Goal: Task Accomplishment & Management: Complete application form

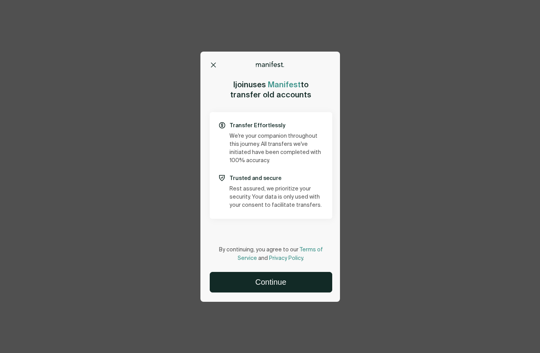
click at [214, 64] on icon at bounding box center [213, 64] width 5 height 5
click at [213, 65] on icon at bounding box center [213, 64] width 5 height 5
click at [213, 65] on icon at bounding box center [213, 65] width 4 height 4
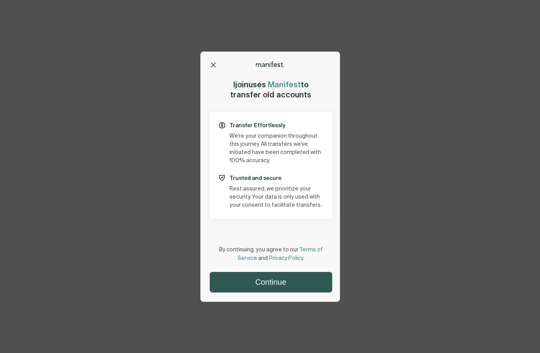
click at [277, 282] on button "Continue" at bounding box center [271, 282] width 122 height 20
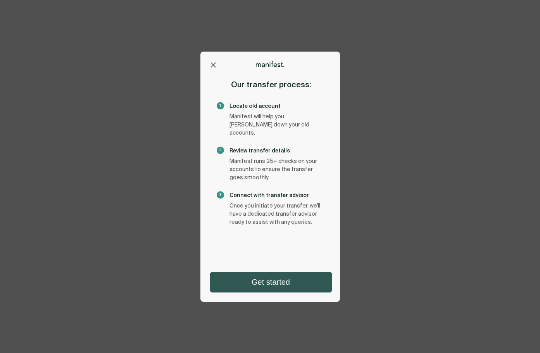
click at [286, 281] on button "Get started" at bounding box center [271, 282] width 122 height 20
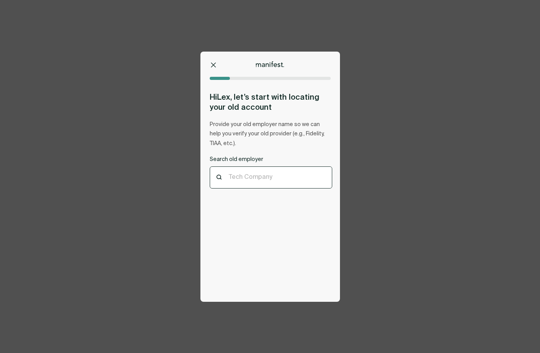
click at [270, 181] on div "Tech Company" at bounding box center [271, 177] width 84 height 9
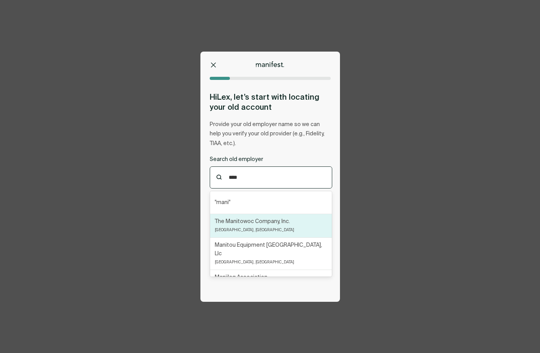
click at [256, 226] on div "The Manitowoc Company, Inc. Milwaukee, WI" at bounding box center [254, 225] width 79 height 17
type input "****"
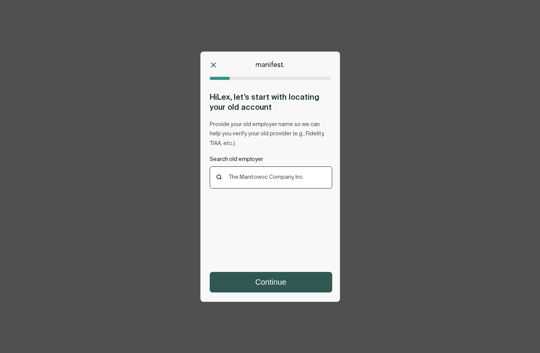
click at [275, 286] on button "Continue" at bounding box center [271, 282] width 122 height 20
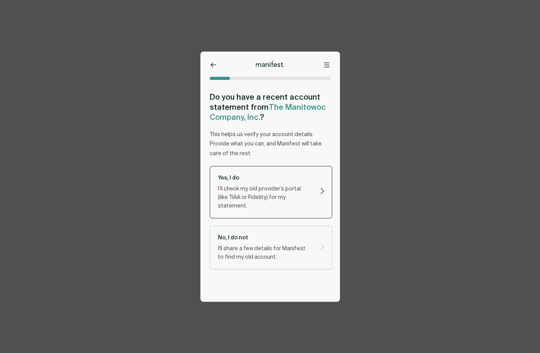
click at [269, 182] on div "Yes, I do I’ll check my old provider’s portal (like TIAA or Fidelity) for my st…" at bounding box center [265, 192] width 95 height 36
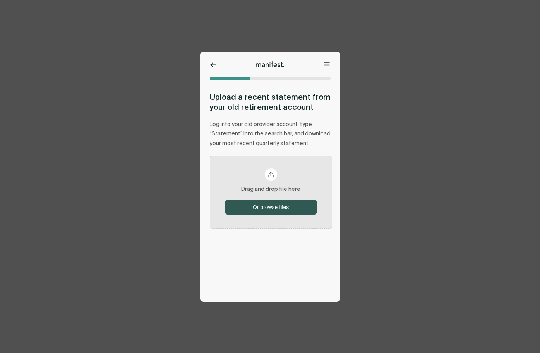
click at [276, 204] on button "Or browse files" at bounding box center [270, 207] width 91 height 14
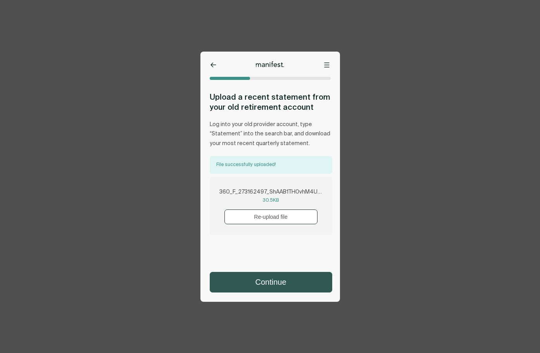
click at [259, 278] on button "Continue" at bounding box center [271, 282] width 122 height 20
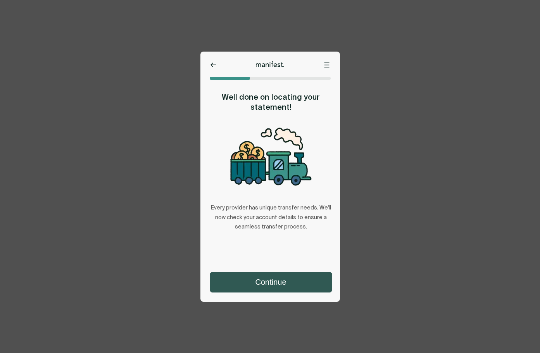
click at [266, 280] on button "Continue" at bounding box center [271, 282] width 122 height 20
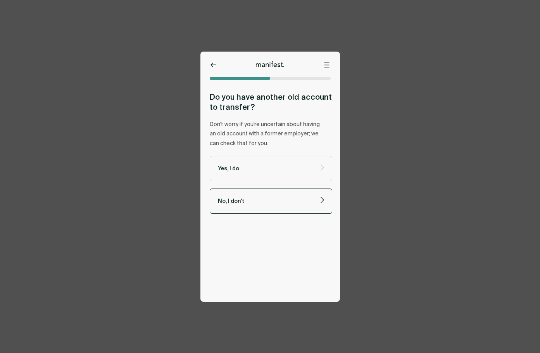
click at [263, 204] on p "No, I don't" at bounding box center [264, 200] width 93 height 7
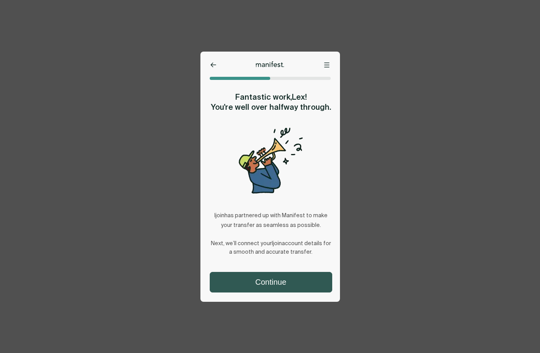
click at [276, 284] on button "Continue" at bounding box center [271, 282] width 122 height 20
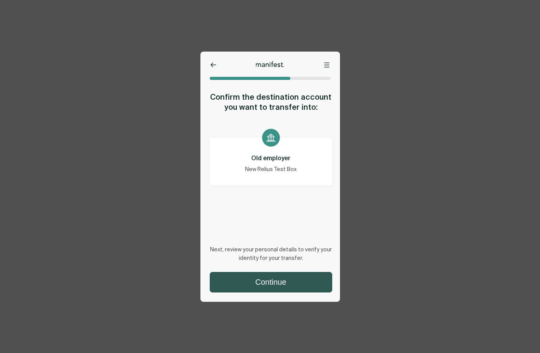
click at [282, 286] on button "Continue" at bounding box center [271, 282] width 122 height 20
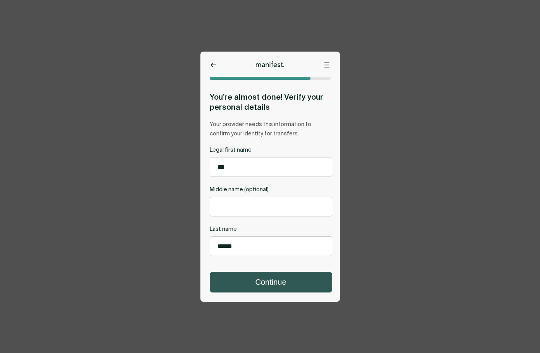
click at [284, 275] on button "Continue" at bounding box center [271, 282] width 122 height 20
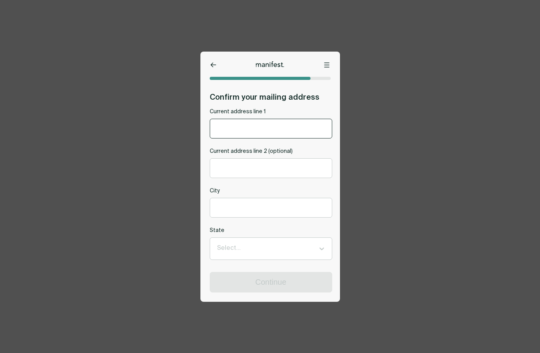
click at [251, 129] on input "Current address line 1" at bounding box center [271, 128] width 122 height 19
type input "********"
click at [263, 210] on input "City" at bounding box center [271, 207] width 122 height 19
type input "*****"
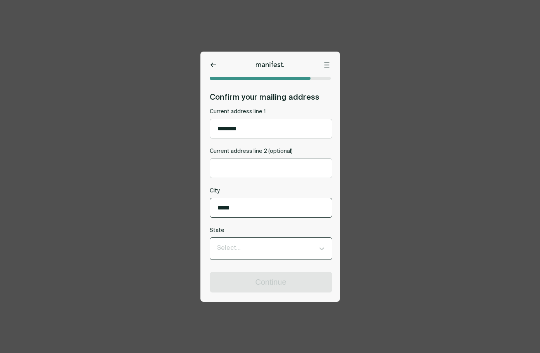
click at [252, 251] on div at bounding box center [264, 248] width 94 height 10
click at [322, 250] on icon at bounding box center [322, 248] width 8 height 8
click at [320, 248] on icon at bounding box center [322, 248] width 8 height 8
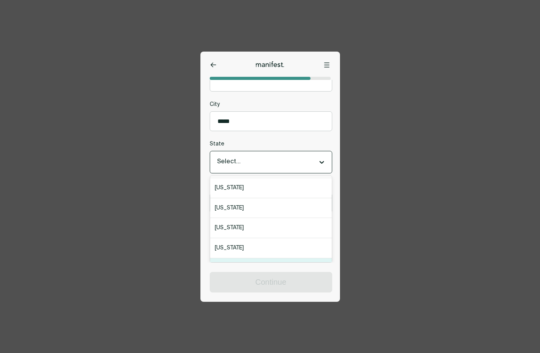
scroll to position [155, 0]
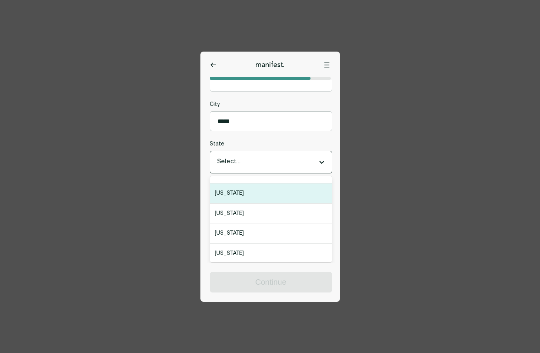
click at [242, 193] on div "[US_STATE]" at bounding box center [271, 193] width 122 height 20
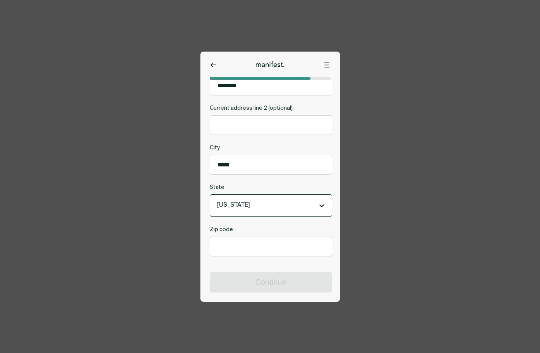
scroll to position [45, 0]
click at [259, 246] on input "Zip code" at bounding box center [271, 246] width 122 height 19
type input "*****"
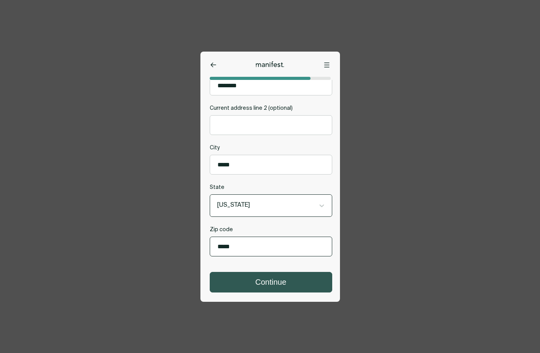
click at [268, 281] on button "Continue" at bounding box center [271, 282] width 122 height 20
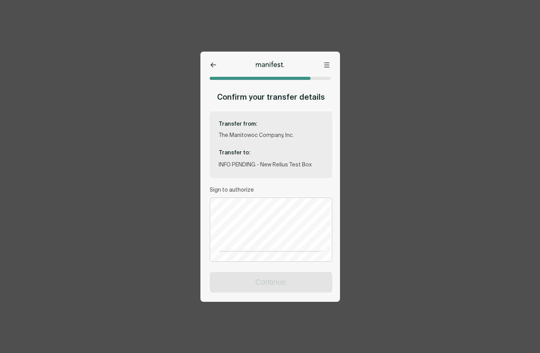
scroll to position [111, 0]
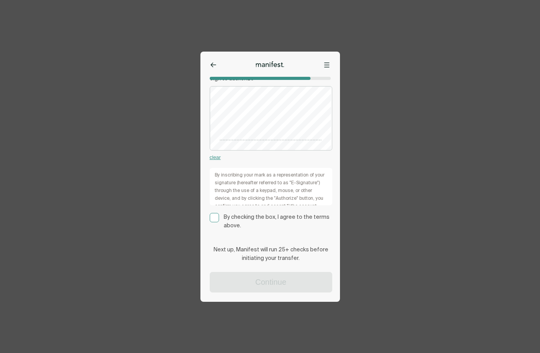
click at [213, 222] on rect at bounding box center [214, 217] width 9 height 9
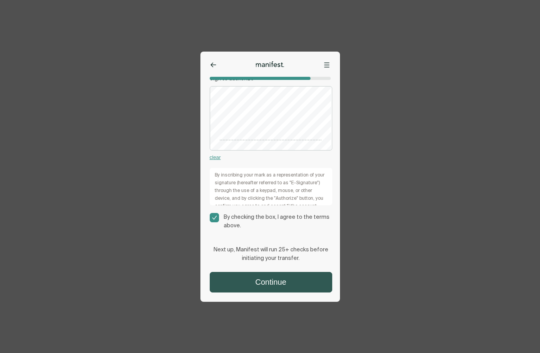
click at [263, 282] on button "Continue" at bounding box center [271, 282] width 122 height 20
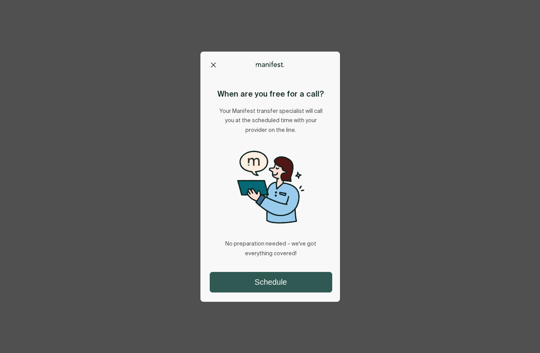
click at [290, 274] on button "Schedule" at bounding box center [271, 282] width 122 height 20
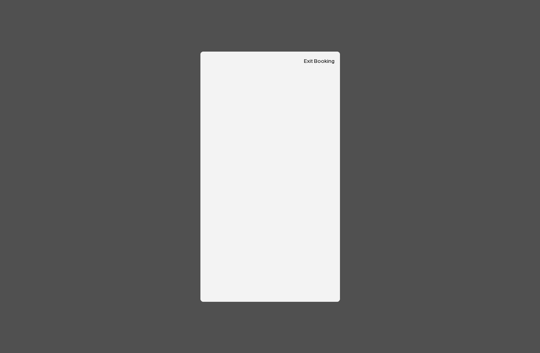
click at [382, 125] on div "Options Home Exit Manifest support@usemanifest.com Exit Booking When are you fr…" at bounding box center [270, 176] width 540 height 353
click at [321, 61] on button "Exit Booking" at bounding box center [319, 61] width 31 height 7
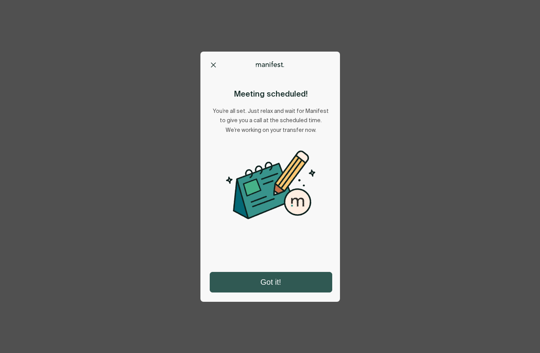
click at [261, 281] on button "Got it!" at bounding box center [271, 282] width 122 height 20
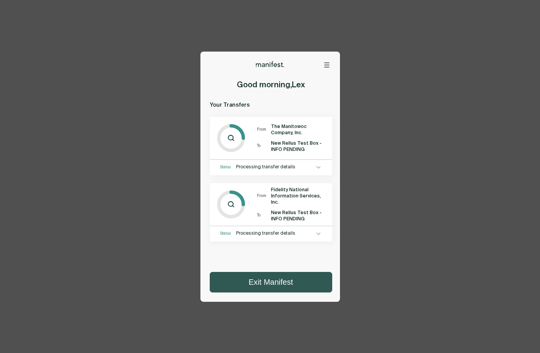
click at [276, 279] on button "Exit Manifest" at bounding box center [271, 282] width 122 height 20
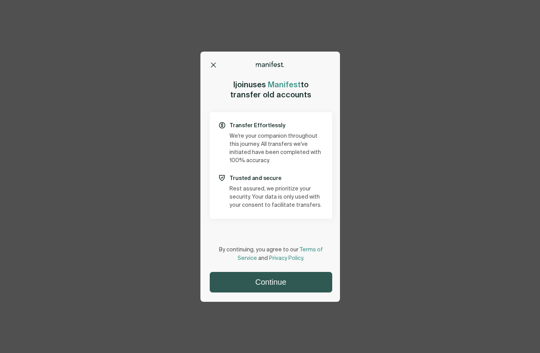
click at [271, 286] on button "Continue" at bounding box center [271, 282] width 122 height 20
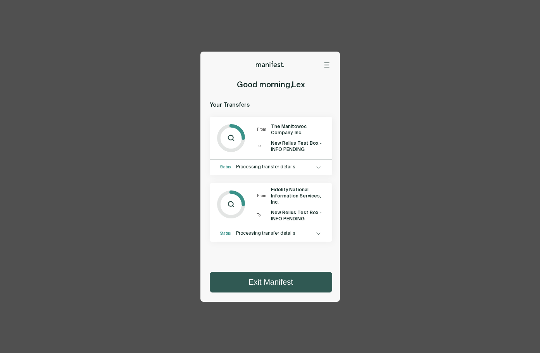
click at [272, 281] on button "Exit Manifest" at bounding box center [271, 282] width 122 height 20
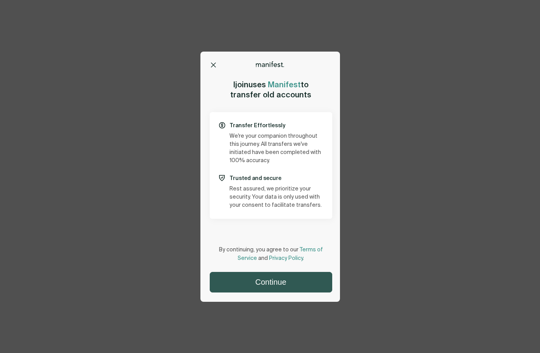
click at [258, 278] on button "Continue" at bounding box center [271, 282] width 122 height 20
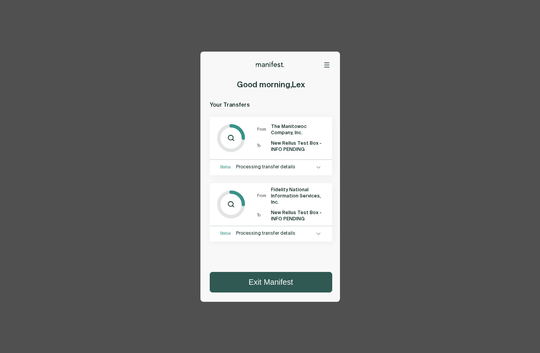
click at [277, 280] on button "Exit Manifest" at bounding box center [271, 282] width 122 height 20
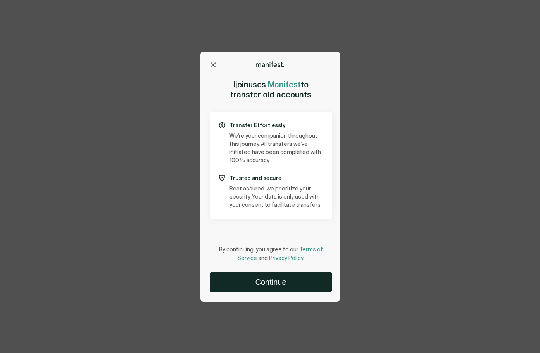
click at [212, 67] on button at bounding box center [214, 65] width 8 height 8
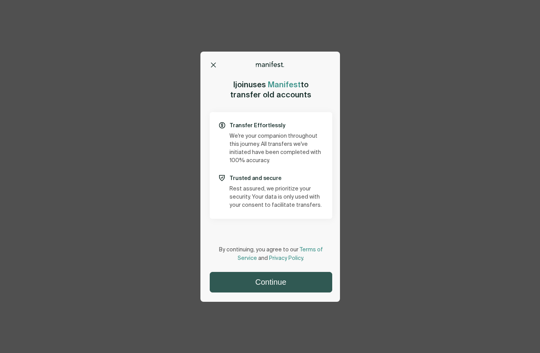
click at [281, 280] on button "Continue" at bounding box center [271, 282] width 122 height 20
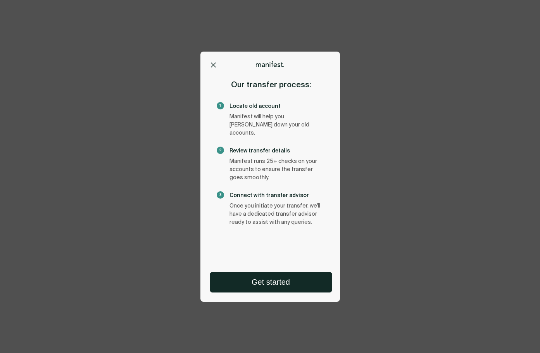
click at [153, 33] on div "Options Home Exit Manifest [EMAIL_ADDRESS][DOMAIN_NAME] Our transfer process: 1…" at bounding box center [270, 176] width 540 height 353
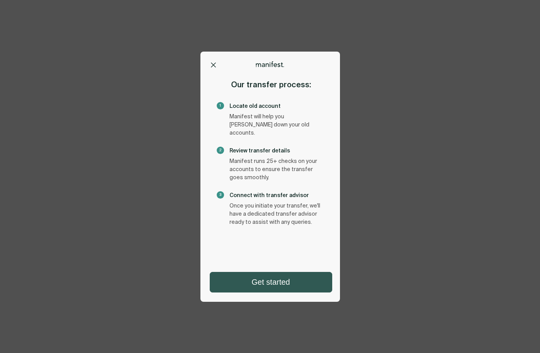
click at [265, 284] on button "Get started" at bounding box center [271, 282] width 122 height 20
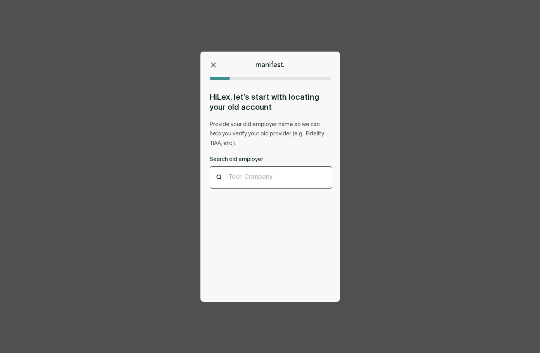
click at [261, 167] on div "Tech Company" at bounding box center [271, 177] width 122 height 21
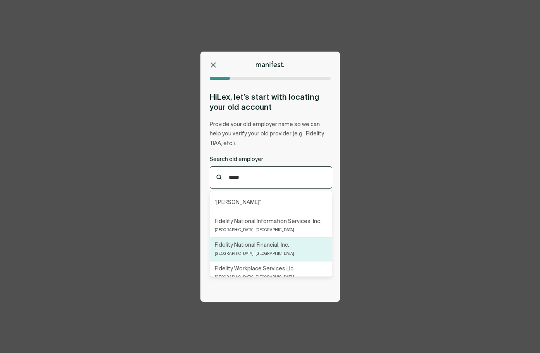
click at [265, 250] on div "Fidelity National Financial, Inc. [GEOGRAPHIC_DATA], [GEOGRAPHIC_DATA]" at bounding box center [254, 249] width 79 height 17
type input "*****"
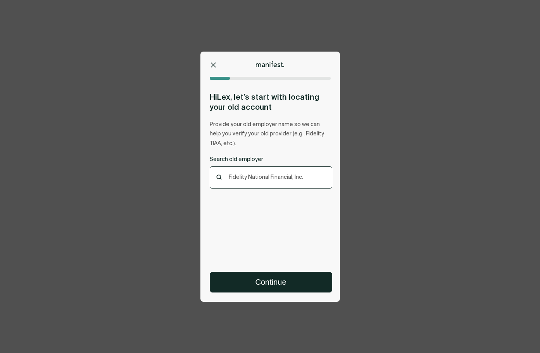
click at [269, 293] on div "Options Home Exit Manifest [EMAIL_ADDRESS][DOMAIN_NAME] Hi [PERSON_NAME] , let’…" at bounding box center [269, 177] width 139 height 250
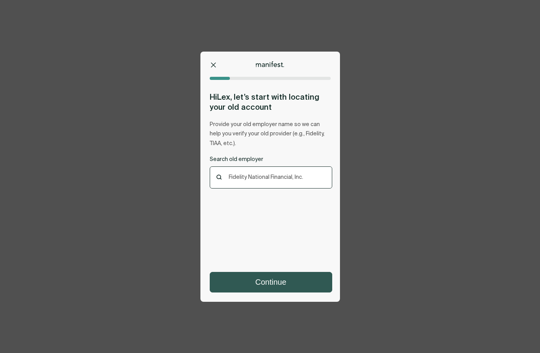
click at [267, 281] on button "Continue" at bounding box center [271, 282] width 122 height 20
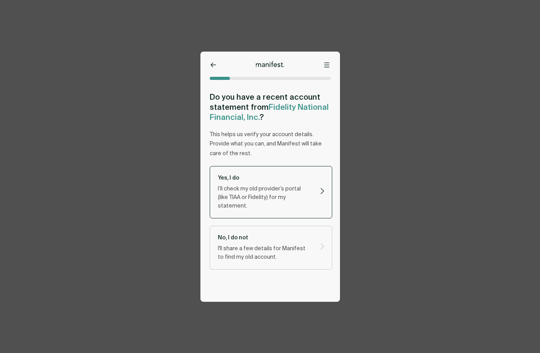
click at [275, 194] on p "I’ll check my old provider’s portal (like TIAA or Fidelity) for my statement." at bounding box center [264, 197] width 93 height 26
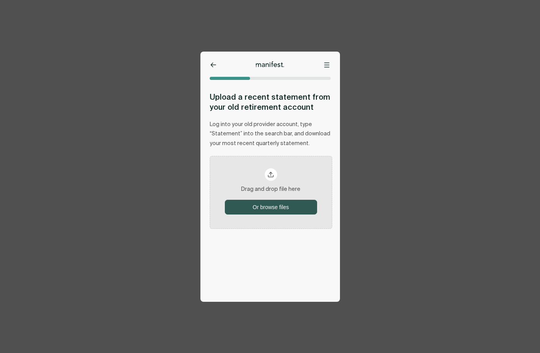
click at [280, 205] on button "Or browse files" at bounding box center [270, 207] width 91 height 14
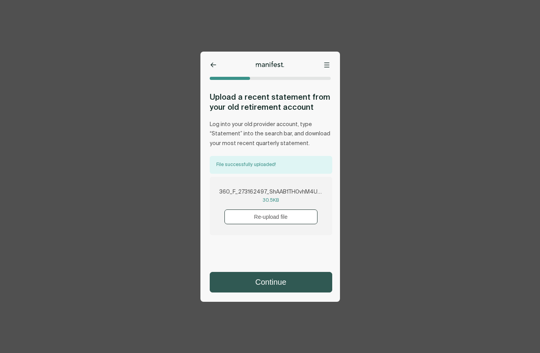
click at [273, 277] on button "Continue" at bounding box center [271, 282] width 122 height 20
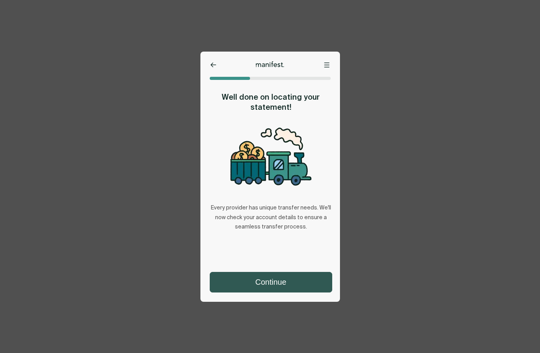
click at [279, 285] on button "Continue" at bounding box center [271, 282] width 122 height 20
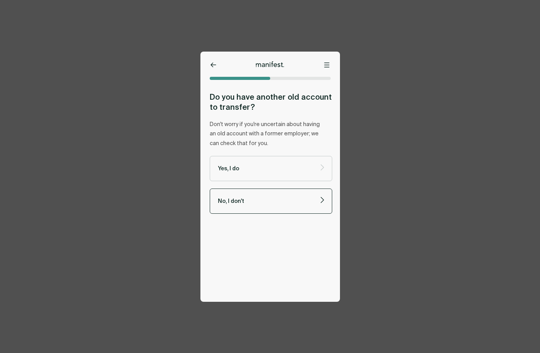
click at [258, 197] on p "No, I don't" at bounding box center [264, 200] width 93 height 7
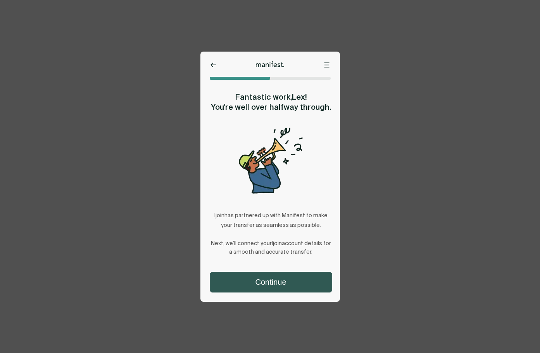
click at [278, 282] on button "Continue" at bounding box center [271, 282] width 122 height 20
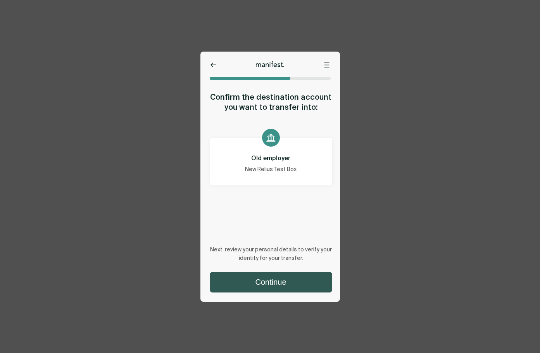
click at [277, 280] on button "Continue" at bounding box center [271, 282] width 122 height 20
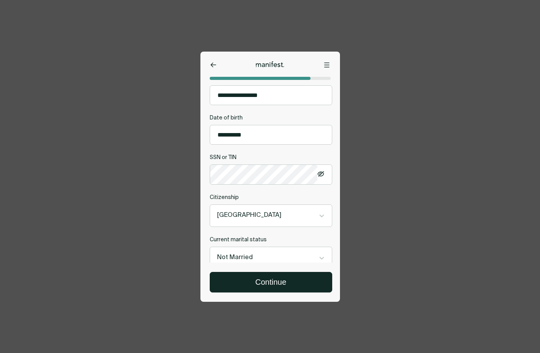
scroll to position [247, 0]
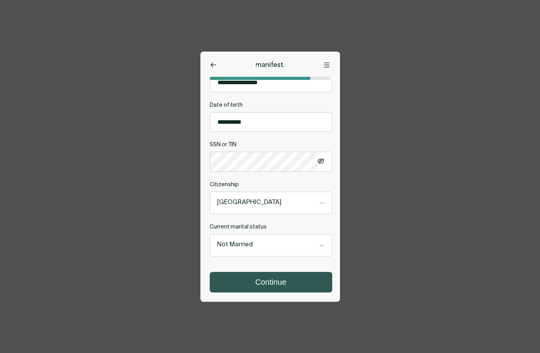
click at [273, 280] on button "Continue" at bounding box center [271, 282] width 122 height 20
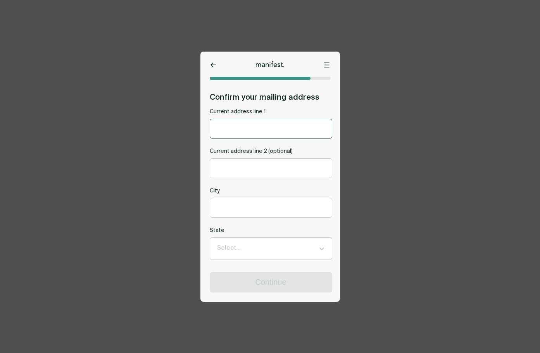
click at [262, 134] on input "Current address line 1" at bounding box center [271, 128] width 122 height 19
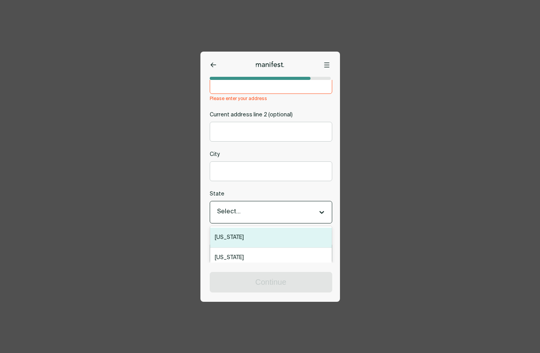
click at [262, 205] on div "Select..." at bounding box center [271, 212] width 122 height 22
click at [261, 241] on div "[US_STATE]" at bounding box center [271, 240] width 122 height 20
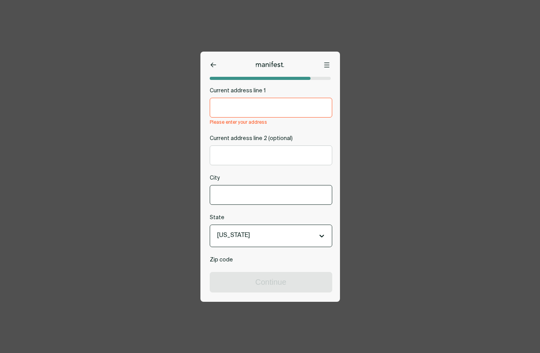
scroll to position [0, 0]
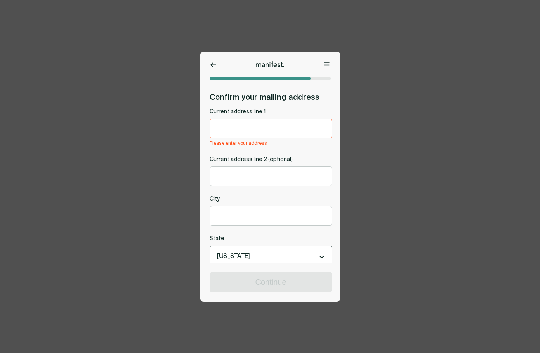
click at [257, 135] on input "Current address line 1" at bounding box center [271, 128] width 122 height 19
type input "********"
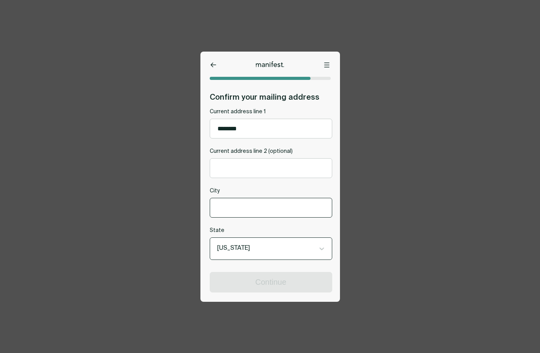
click at [264, 210] on input "City" at bounding box center [271, 207] width 122 height 19
type input "*****"
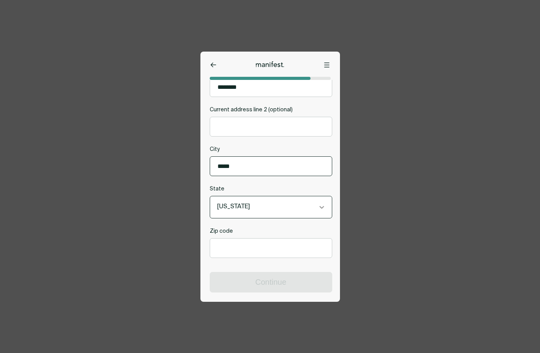
scroll to position [45, 0]
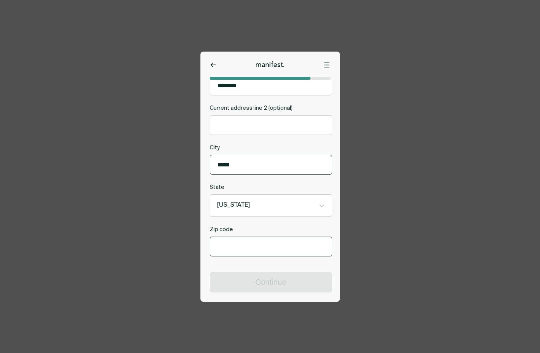
click at [282, 238] on input "Zip code" at bounding box center [271, 246] width 122 height 19
type input "*****"
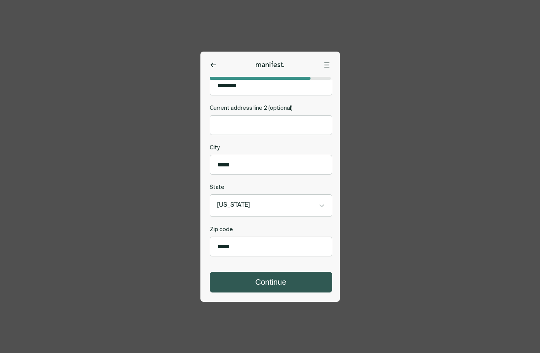
click at [272, 283] on button "Continue" at bounding box center [271, 282] width 122 height 20
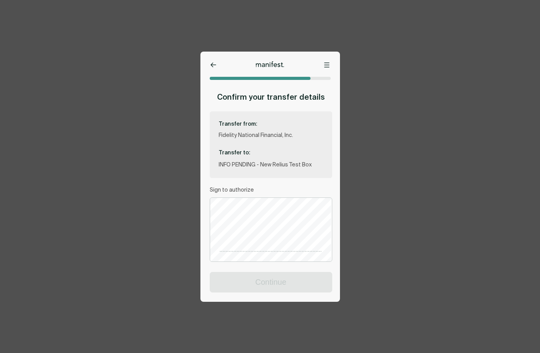
scroll to position [111, 0]
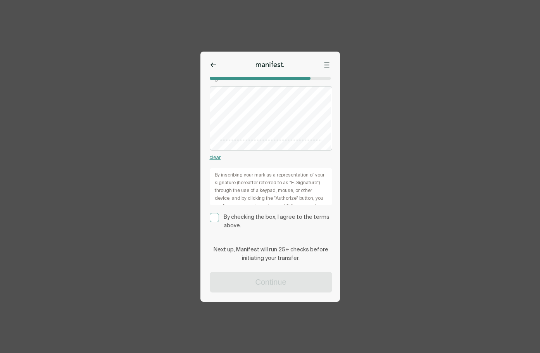
click at [213, 220] on rect at bounding box center [214, 217] width 9 height 9
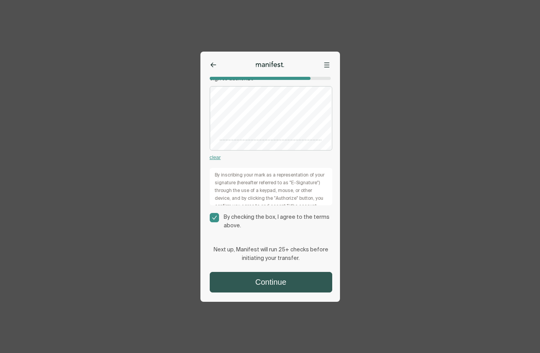
click at [270, 287] on button "Continue" at bounding box center [271, 282] width 122 height 20
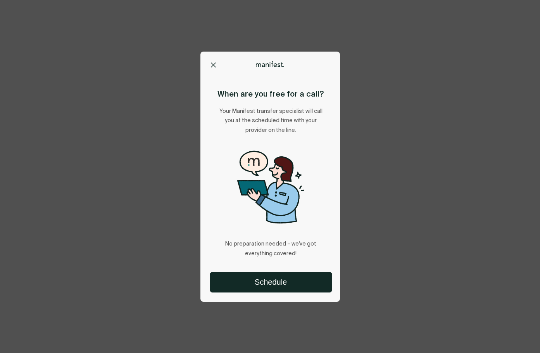
click at [233, 122] on p "Your Manifest transfer specialist will call you at the scheduled time with your…" at bounding box center [271, 121] width 122 height 29
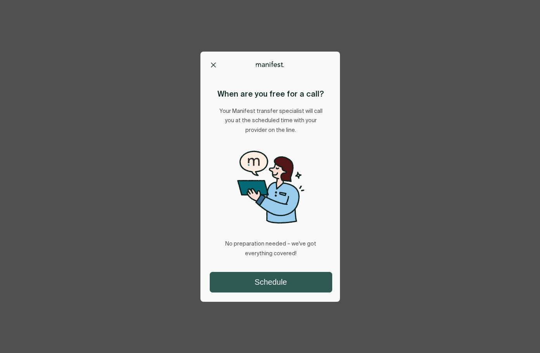
click at [286, 277] on button "Schedule" at bounding box center [271, 282] width 122 height 20
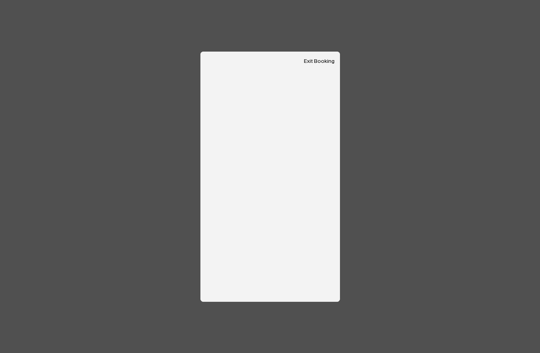
click at [246, 62] on div at bounding box center [269, 177] width 139 height 250
click at [313, 62] on button "Exit Booking" at bounding box center [319, 61] width 31 height 7
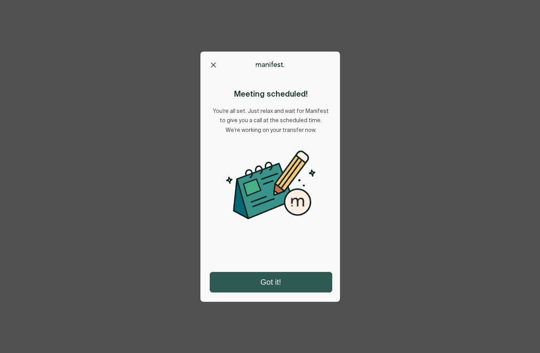
click at [268, 281] on button "Got it!" at bounding box center [271, 282] width 122 height 20
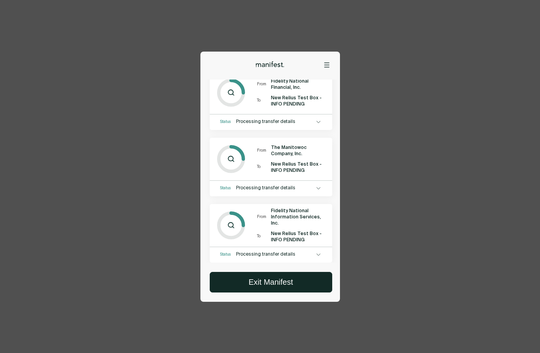
scroll to position [53, 0]
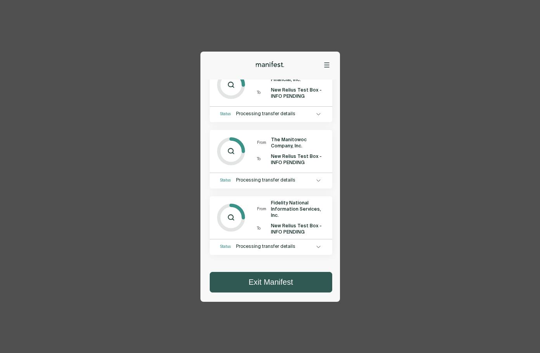
click at [270, 281] on button "Exit Manifest" at bounding box center [271, 282] width 122 height 20
